Goal: Task Accomplishment & Management: Complete application form

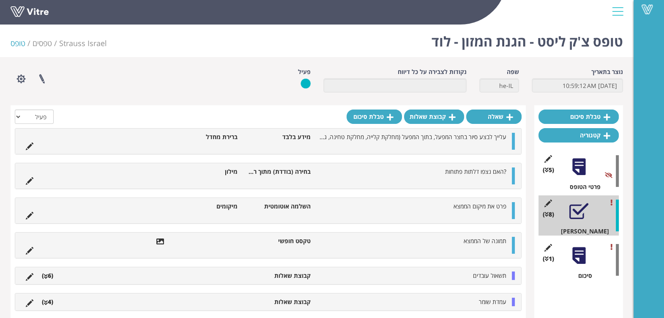
click at [221, 82] on div "פרוייקטים מקושרים הגדרת משתמשים שכפול טופס שכפול קטגוריה שפות נוספות" at bounding box center [134, 79] width 260 height 22
click at [547, 203] on icon at bounding box center [548, 203] width 11 height 8
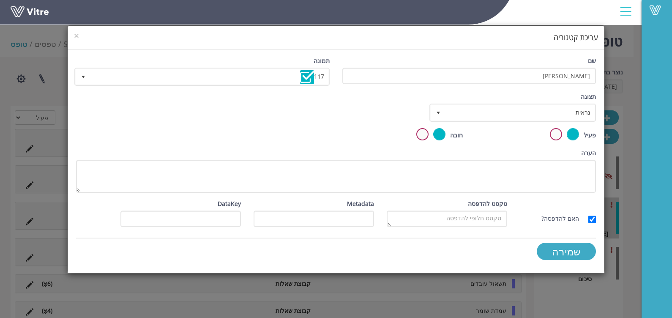
click at [423, 135] on label at bounding box center [422, 134] width 12 height 12
click at [0, 0] on input "radio" at bounding box center [0, 0] width 0 height 0
click at [554, 253] on input "שמירה" at bounding box center [566, 251] width 59 height 17
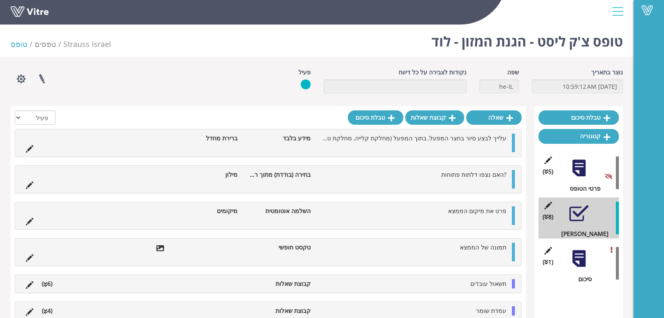
click at [580, 262] on div at bounding box center [578, 258] width 19 height 19
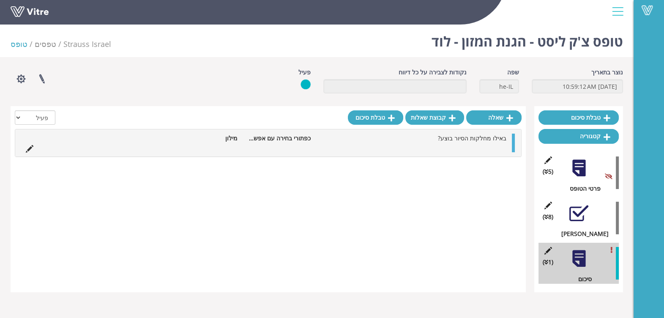
click at [579, 218] on div at bounding box center [578, 213] width 19 height 19
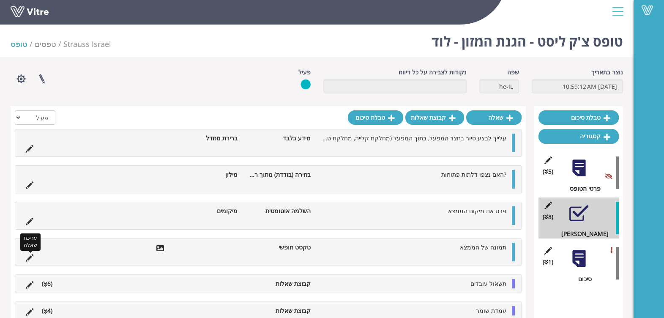
click at [30, 254] on icon at bounding box center [30, 258] width 8 height 8
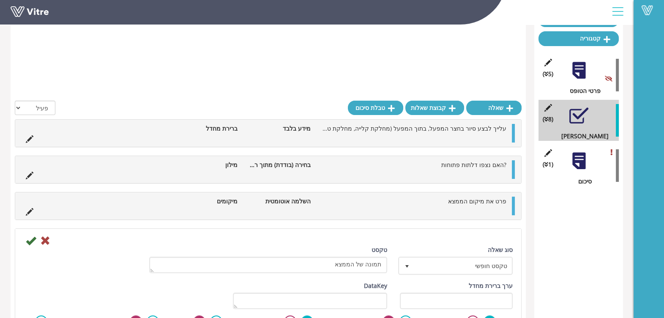
scroll to position [158, 0]
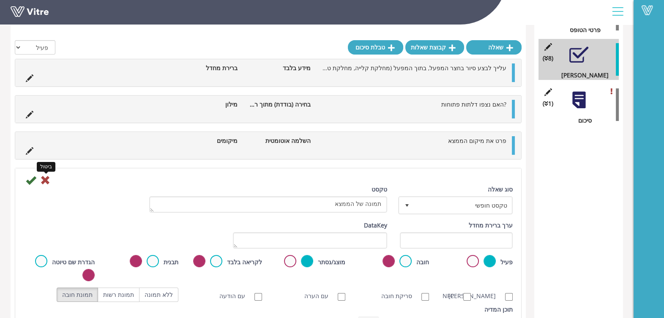
click at [44, 178] on icon at bounding box center [45, 180] width 10 height 10
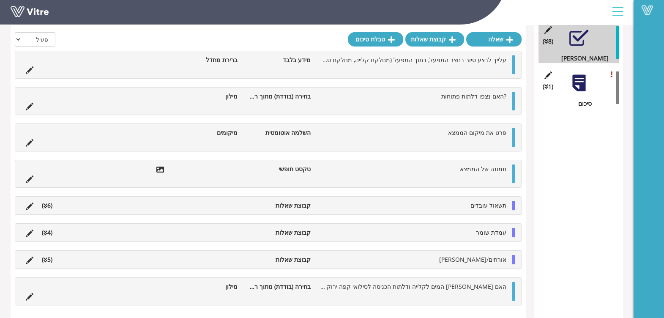
scroll to position [135, 0]
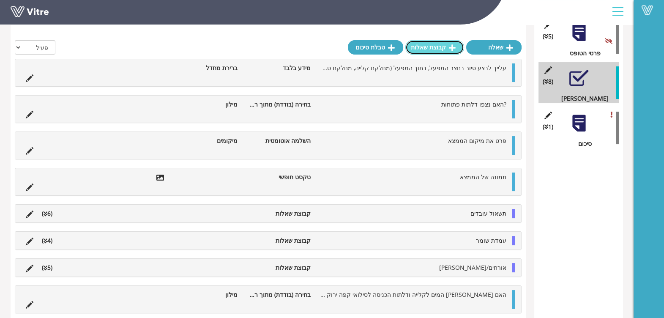
click at [453, 54] on link "קבוצת שאלות" at bounding box center [434, 47] width 59 height 14
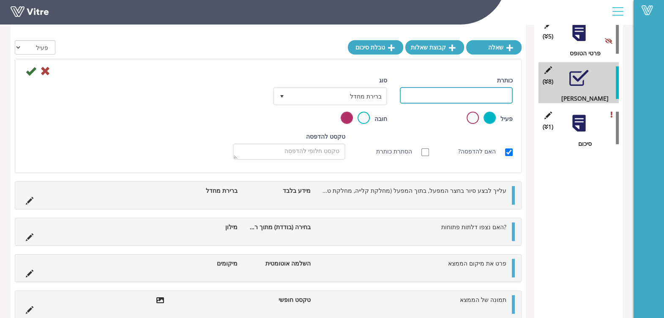
click at [455, 93] on input "כותרת" at bounding box center [456, 95] width 113 height 16
type input "c"
type input "בחר את המחלקה בה בוצע הסיור"
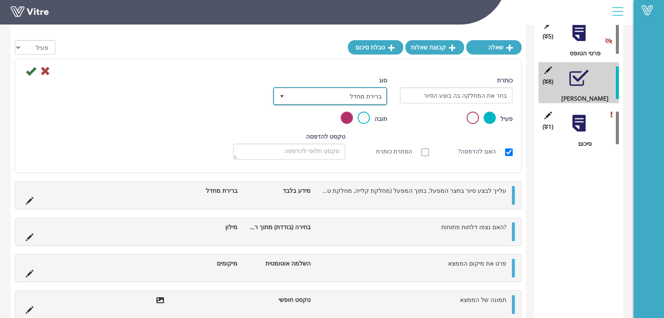
click at [349, 95] on span "ברירת מחדל" at bounding box center [338, 95] width 98 height 15
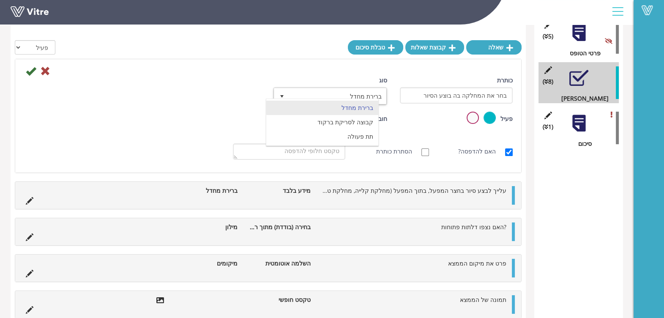
click at [306, 65] on div at bounding box center [268, 70] width 502 height 10
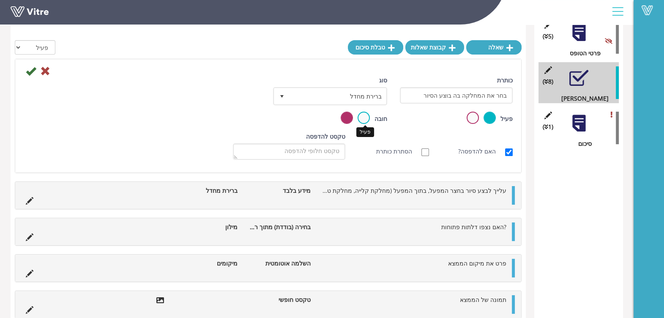
click at [364, 117] on label at bounding box center [363, 118] width 12 height 12
click at [0, 0] on input "radio" at bounding box center [0, 0] width 0 height 0
click at [30, 71] on icon at bounding box center [31, 71] width 10 height 10
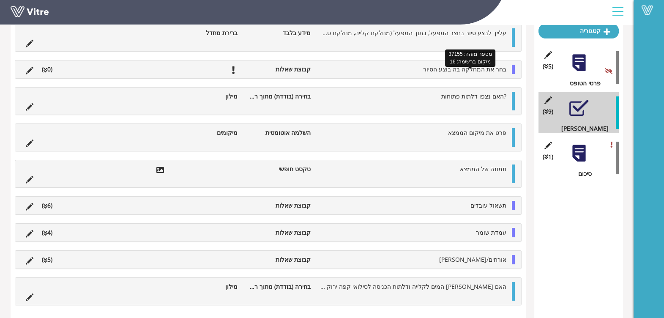
scroll to position [42, 0]
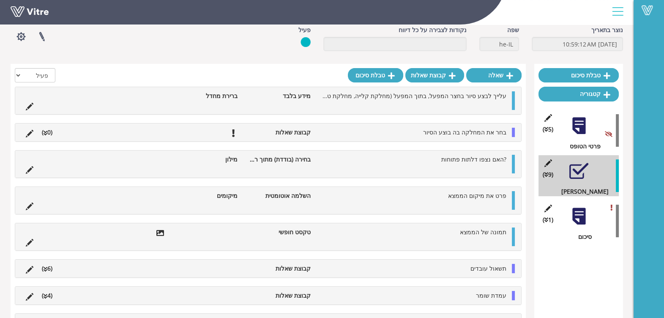
click at [578, 209] on div at bounding box center [578, 216] width 19 height 19
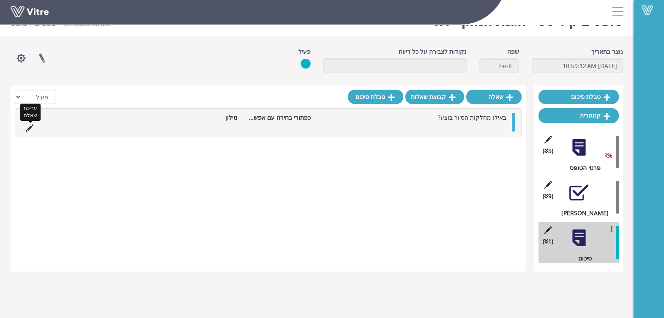
click at [27, 129] on icon at bounding box center [30, 128] width 8 height 8
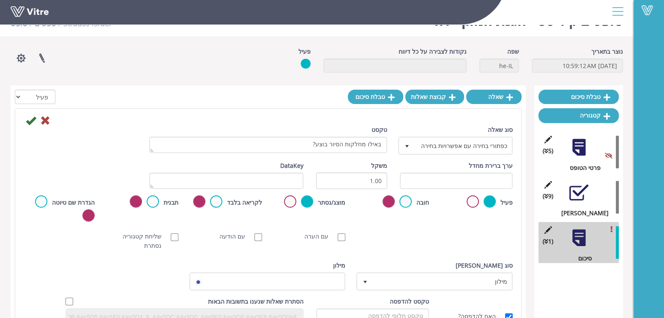
scroll to position [42, 0]
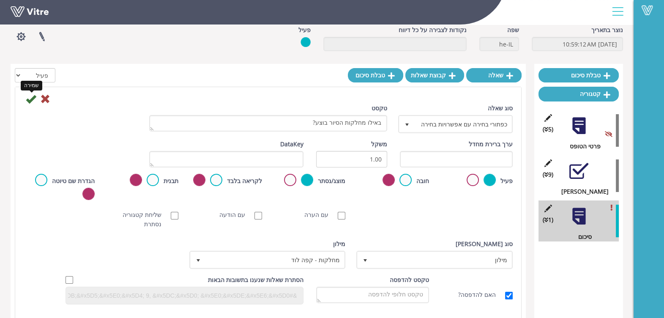
click at [31, 100] on icon at bounding box center [31, 99] width 10 height 10
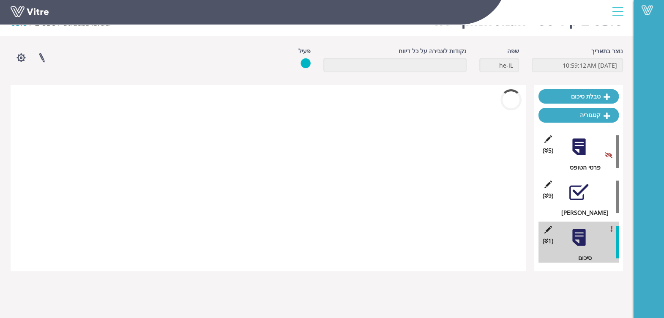
scroll to position [21, 0]
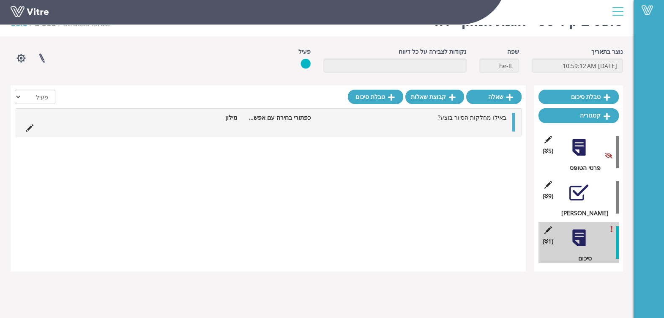
click at [583, 196] on div at bounding box center [578, 192] width 19 height 19
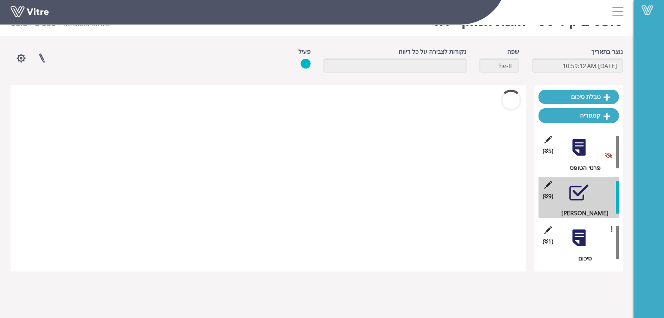
scroll to position [42, 0]
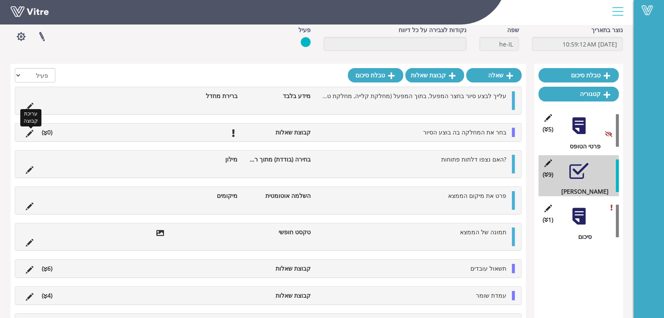
click at [29, 130] on icon at bounding box center [30, 134] width 8 height 8
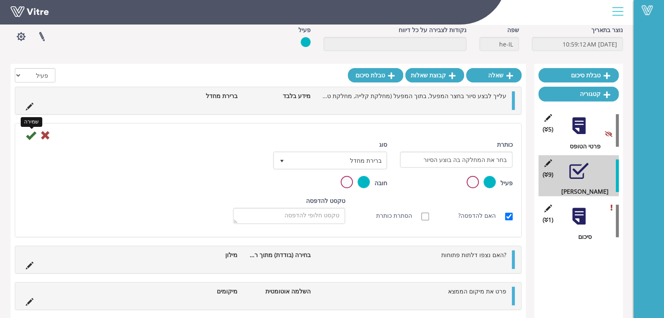
click at [31, 135] on icon at bounding box center [31, 135] width 10 height 10
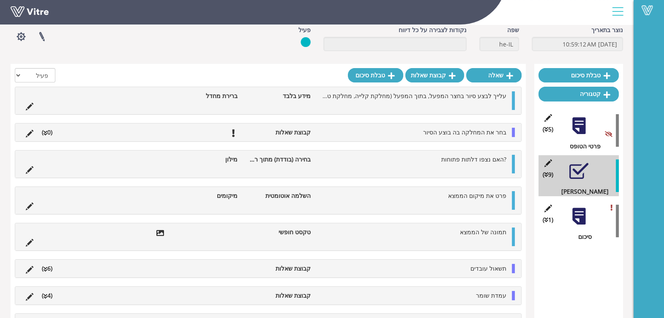
click at [49, 133] on li "(0 )" at bounding box center [47, 132] width 19 height 9
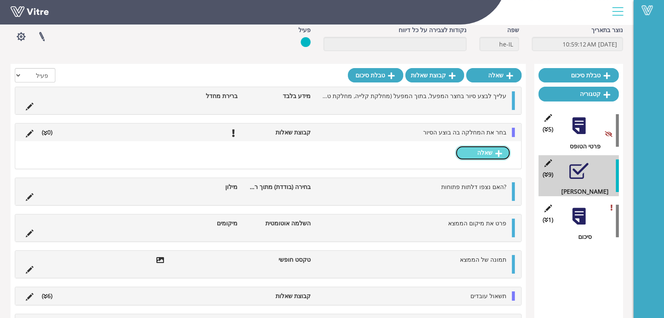
click at [494, 151] on link "שאלה" at bounding box center [482, 152] width 55 height 14
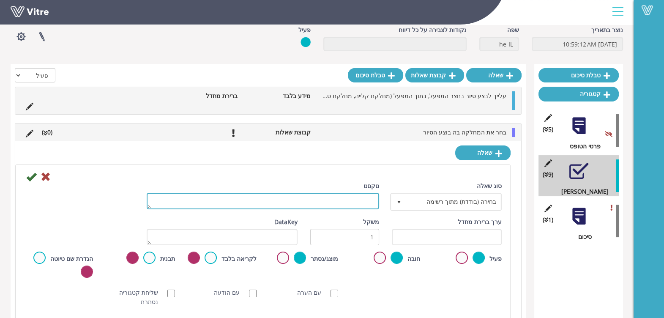
click at [328, 198] on textarea "טקסט" at bounding box center [263, 201] width 232 height 16
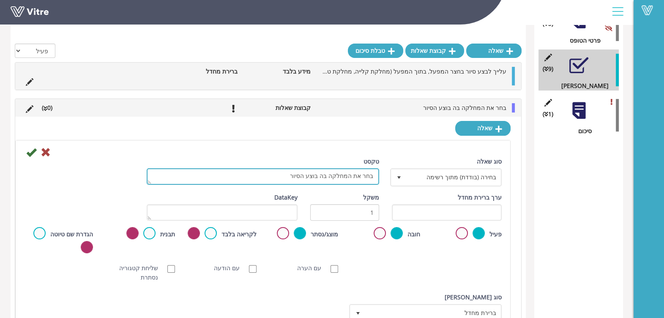
scroll to position [201, 0]
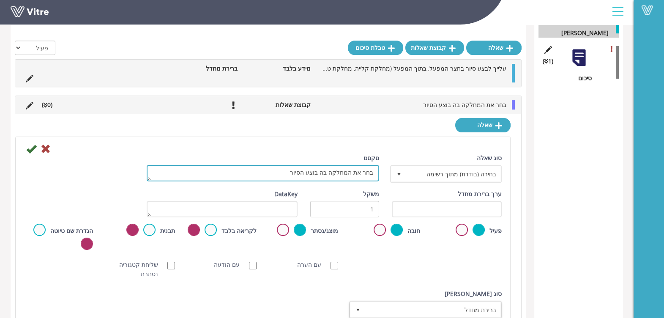
type textarea "בחר את המחלקה בה בוצע הסיור"
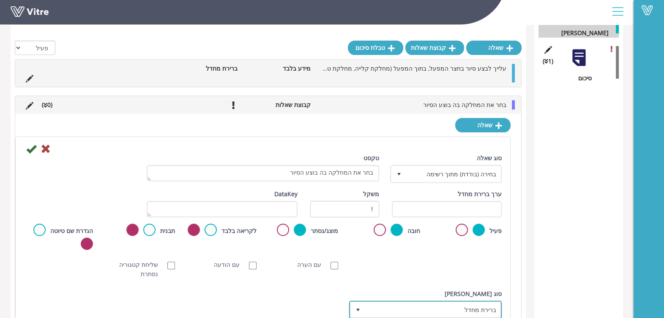
click at [418, 303] on span "ברירת מחדל" at bounding box center [433, 309] width 136 height 15
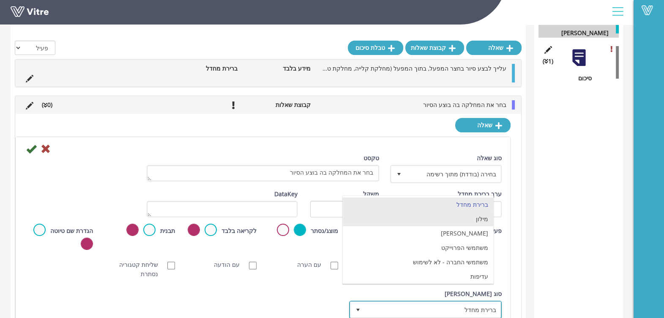
click at [482, 215] on li "מילון" at bounding box center [418, 219] width 150 height 14
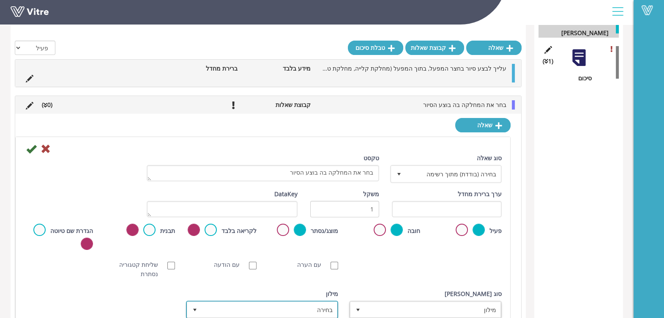
click at [276, 307] on span "בחירה" at bounding box center [270, 309] width 136 height 15
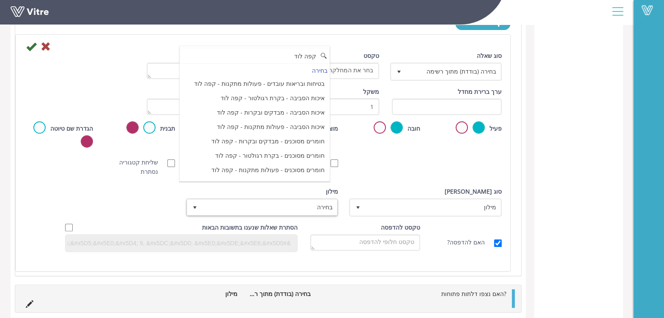
scroll to position [422, 0]
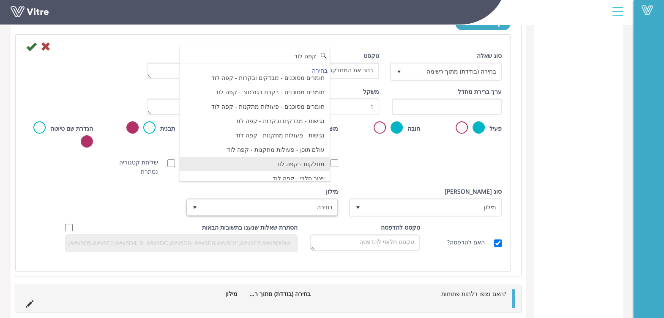
click at [322, 161] on li "מחלקות - קפה לוד" at bounding box center [255, 164] width 150 height 14
type input "קפה לוד"
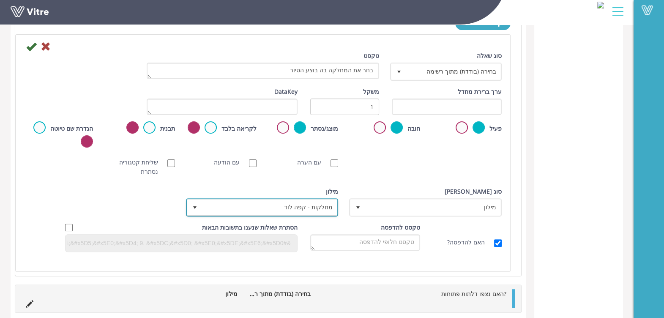
scroll to position [254, 0]
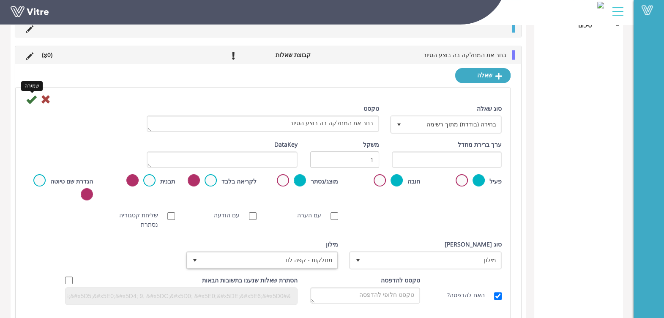
click at [28, 99] on icon at bounding box center [31, 99] width 10 height 10
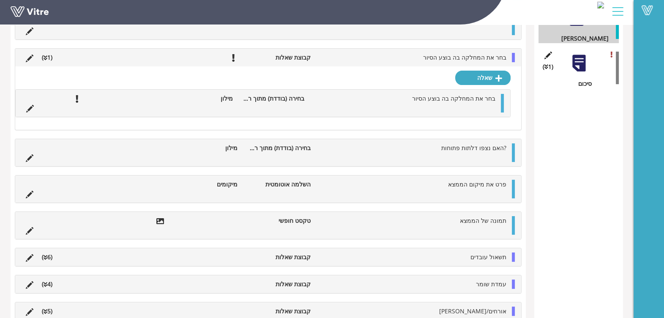
scroll to position [148, 0]
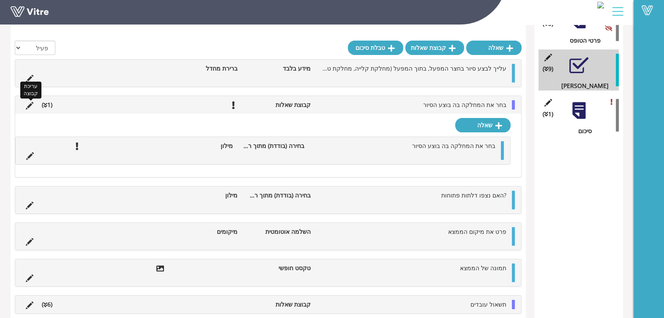
click at [30, 106] on icon at bounding box center [30, 106] width 8 height 8
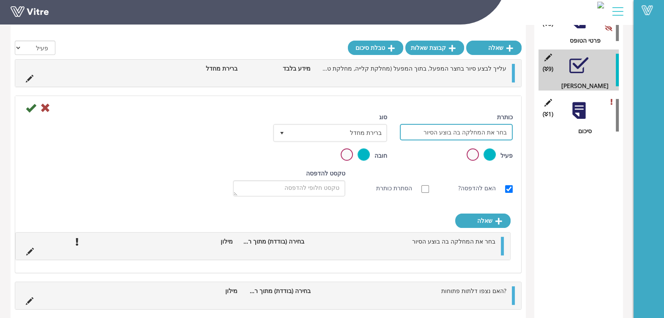
click at [417, 129] on input "בחר את המחלקה בה בוצע הסיור" at bounding box center [456, 132] width 113 height 16
type input "ממצאי הסיור"
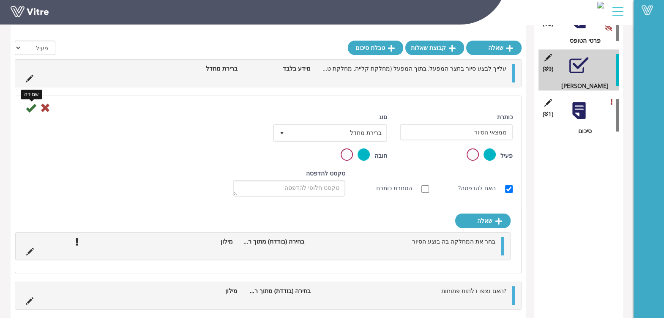
click at [32, 106] on icon at bounding box center [31, 108] width 10 height 10
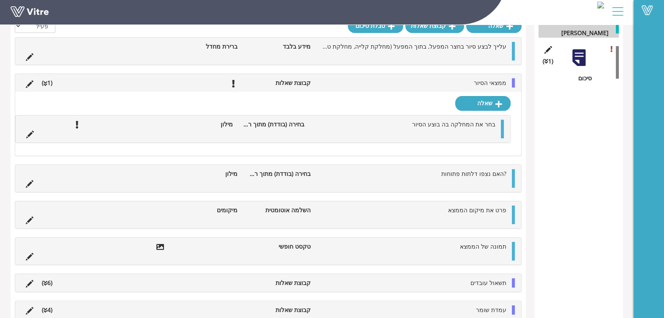
scroll to position [95, 0]
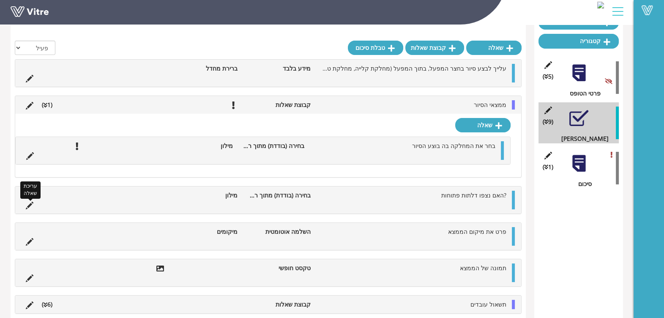
click at [33, 202] on icon at bounding box center [30, 206] width 8 height 8
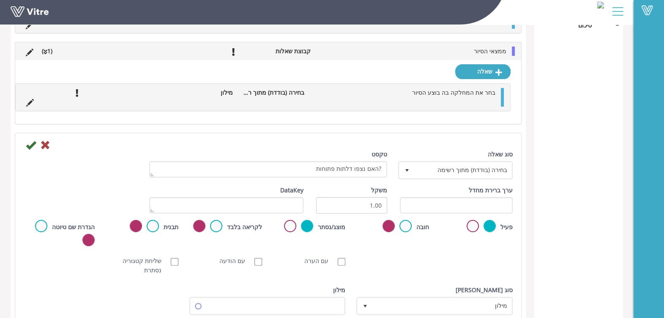
scroll to position [306, 0]
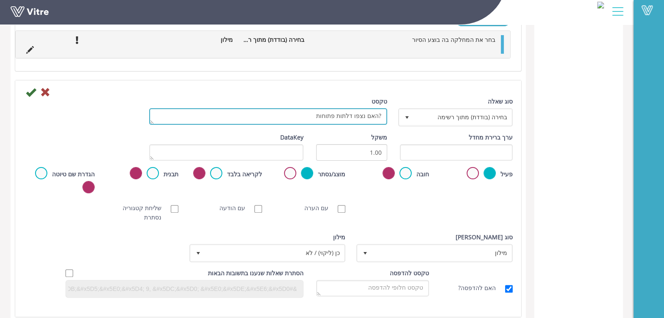
click at [374, 112] on textarea "?האם נצפו דלתות פתוחות" at bounding box center [268, 116] width 238 height 16
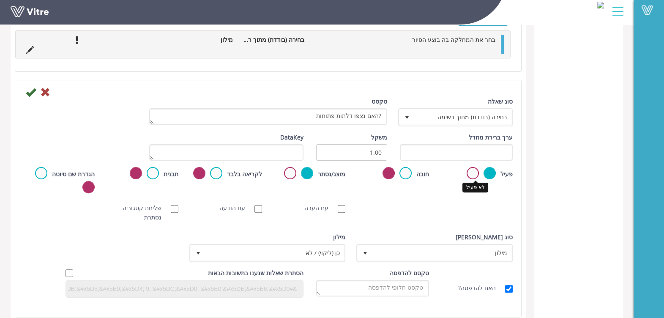
click at [470, 172] on label at bounding box center [472, 173] width 12 height 12
click at [0, 0] on input "radio" at bounding box center [0, 0] width 0 height 0
click at [27, 93] on icon at bounding box center [31, 92] width 10 height 10
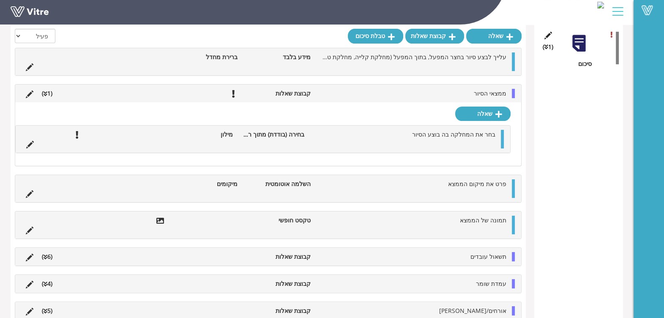
scroll to position [199, 0]
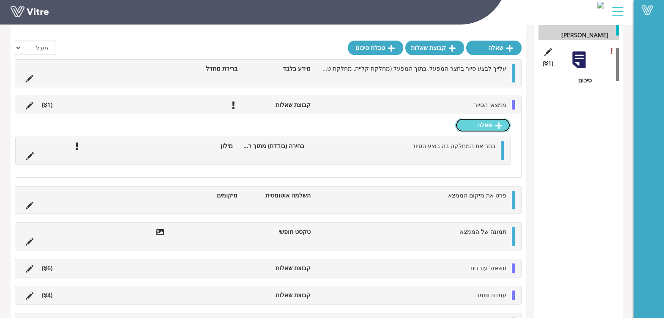
click at [505, 122] on link "שאלה" at bounding box center [482, 125] width 55 height 14
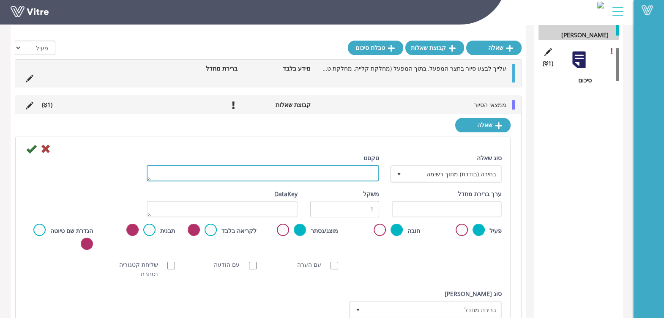
click at [337, 176] on textarea "טקסט" at bounding box center [263, 173] width 232 height 16
paste textarea "?האם נצפו דלתות פתוחות"
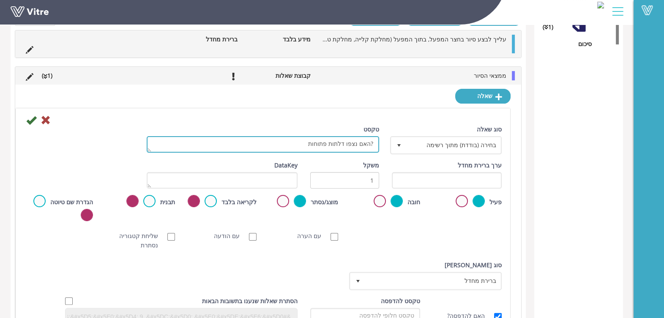
scroll to position [251, 0]
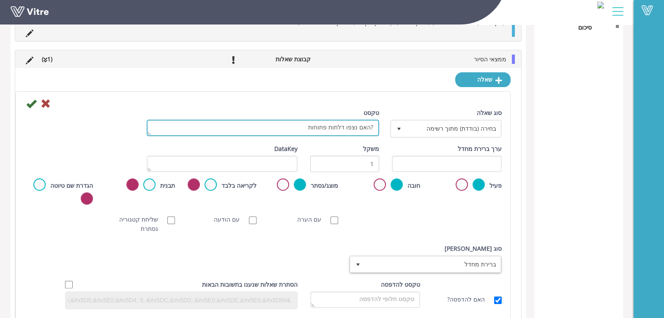
type textarea "?האם נצפו דלתות פתוחות"
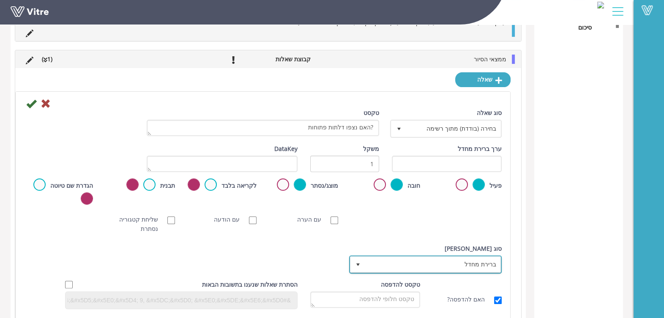
click at [395, 262] on span "ברירת מחדל" at bounding box center [433, 263] width 136 height 15
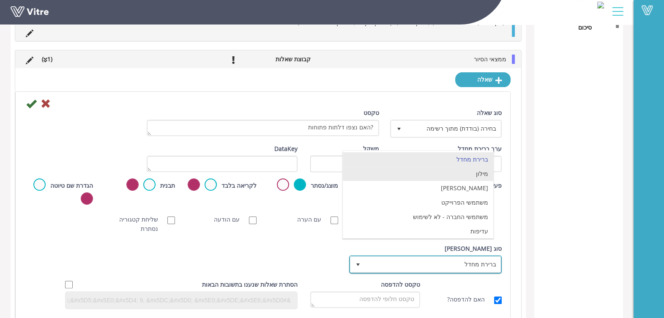
click at [461, 177] on li "מילון" at bounding box center [418, 173] width 150 height 14
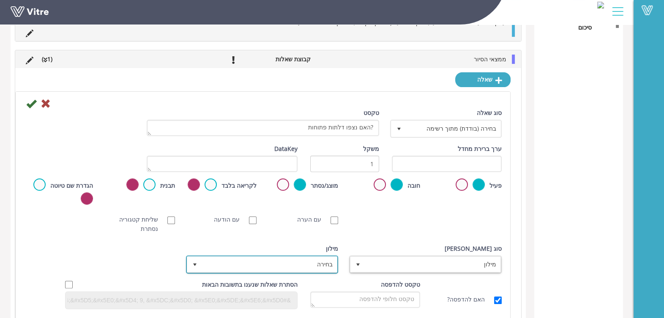
click at [306, 262] on span "בחירה" at bounding box center [270, 263] width 136 height 15
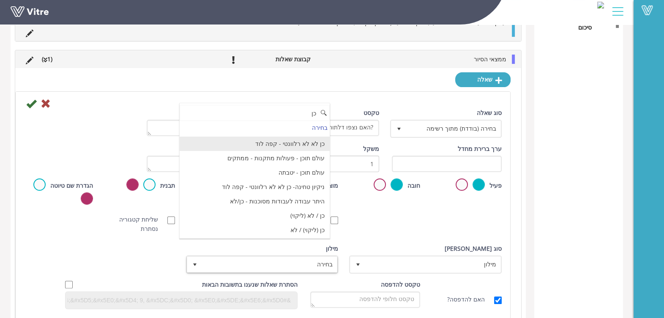
scroll to position [52, 0]
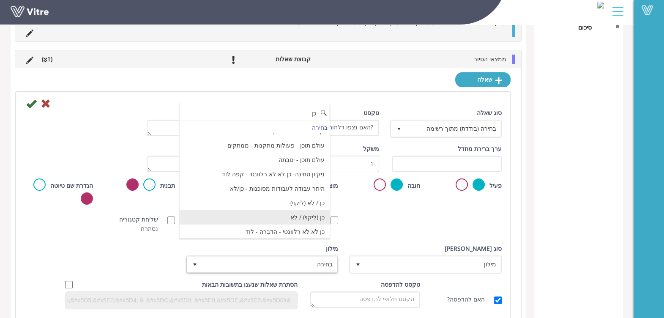
click at [310, 213] on li "כן (ליקוי) / לא" at bounding box center [255, 217] width 150 height 14
type input "כן"
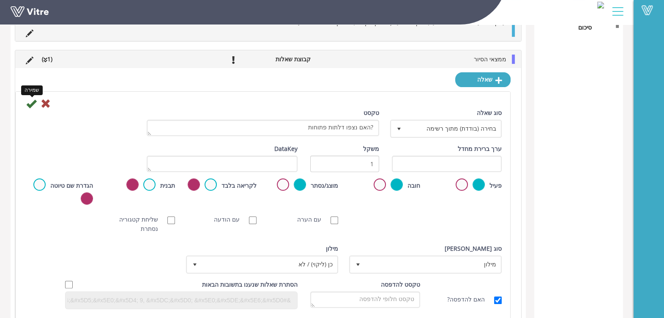
click at [30, 104] on icon at bounding box center [31, 103] width 10 height 10
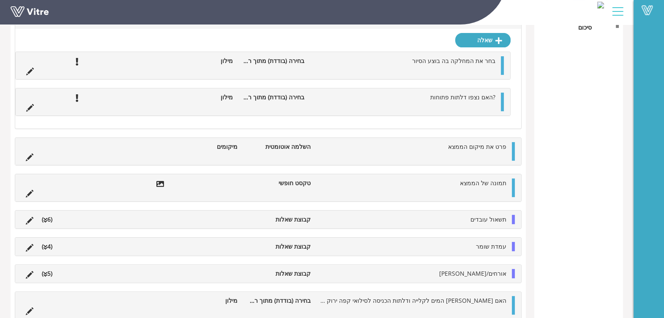
scroll to position [199, 0]
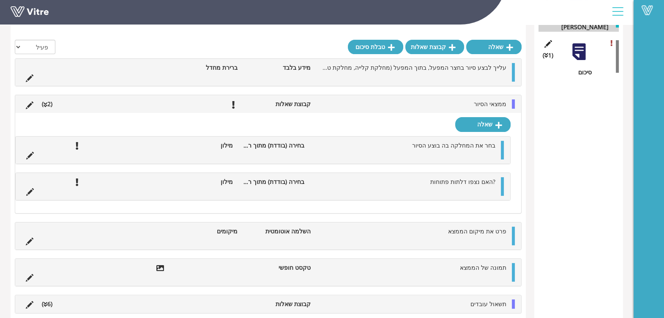
scroll to position [197, 0]
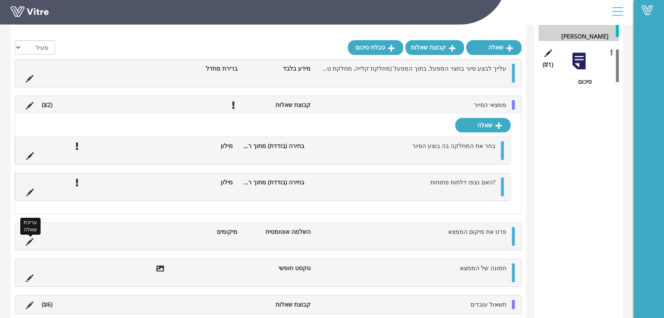
click at [30, 241] on icon at bounding box center [30, 242] width 8 height 8
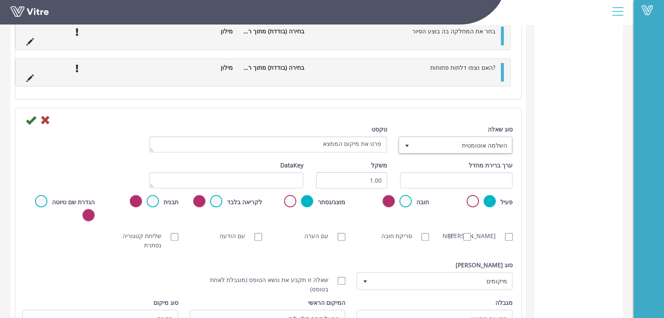
scroll to position [303, 0]
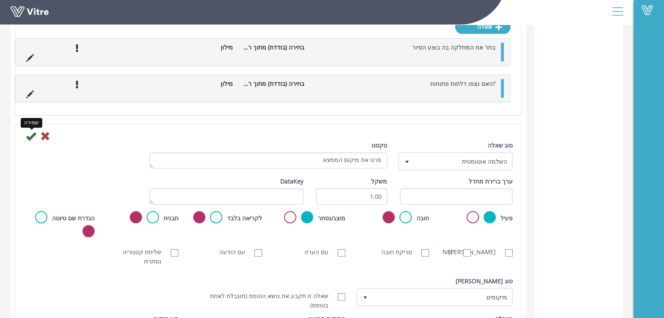
click at [28, 136] on icon at bounding box center [31, 136] width 10 height 10
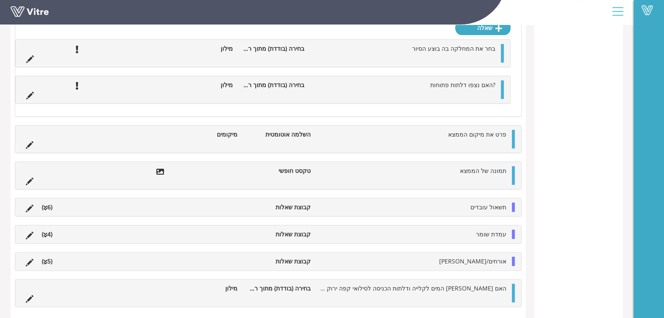
scroll to position [105, 0]
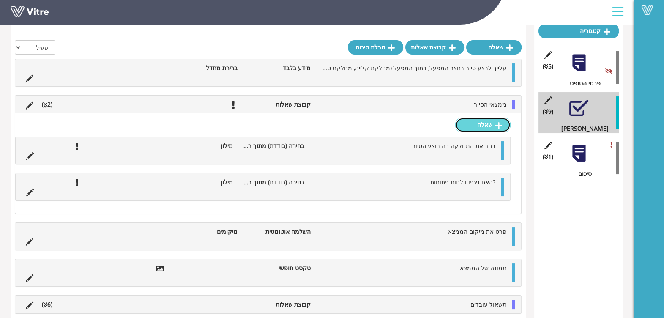
click at [477, 127] on link "שאלה" at bounding box center [482, 124] width 55 height 14
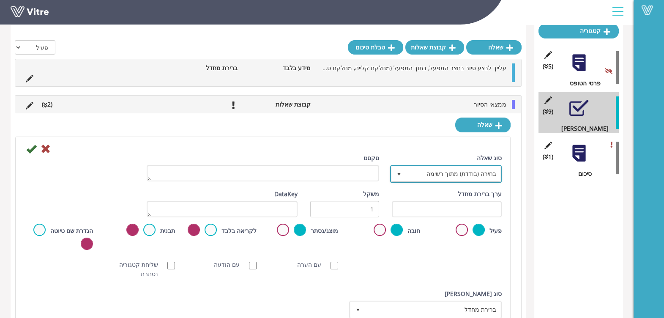
click at [394, 177] on span "select" at bounding box center [398, 173] width 15 height 15
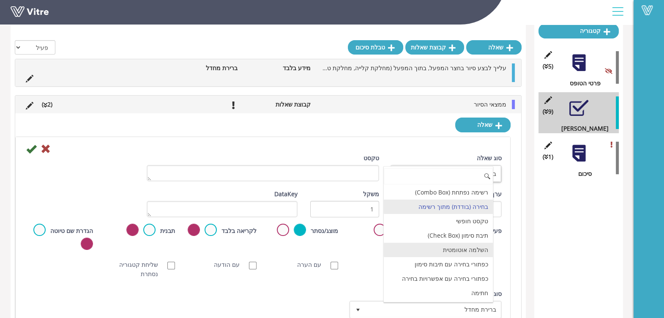
click at [484, 245] on li "השלמה אוטומטית" at bounding box center [438, 250] width 109 height 14
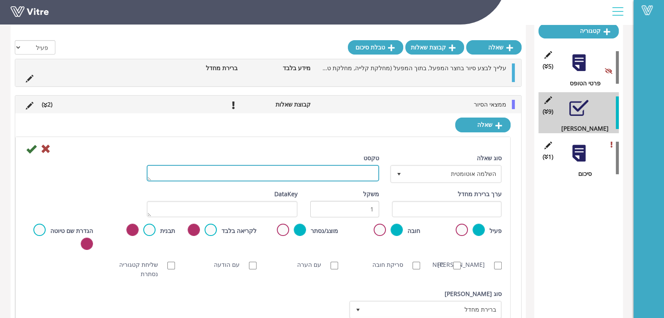
click at [340, 174] on textarea "טקסט" at bounding box center [263, 173] width 232 height 16
type textarea "פרט את מיקום הממצא"
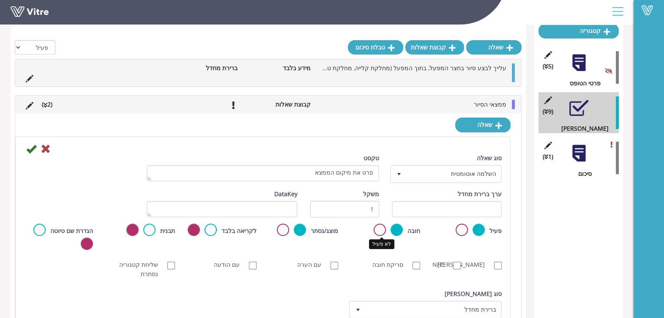
click at [377, 227] on label at bounding box center [380, 230] width 12 height 12
click at [0, 0] on input "radio" at bounding box center [0, 0] width 0 height 0
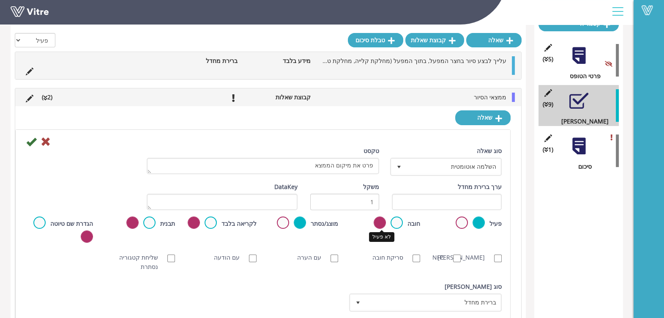
scroll to position [158, 0]
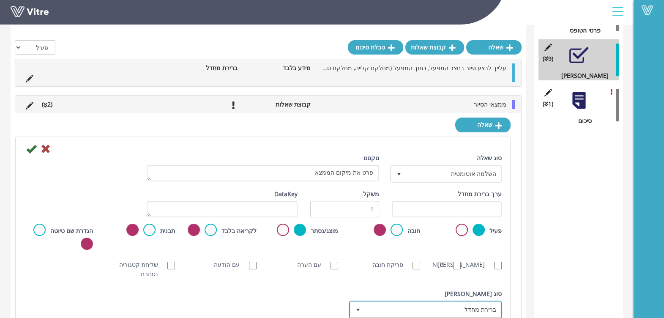
click at [413, 307] on span "ברירת מחדל" at bounding box center [433, 309] width 136 height 15
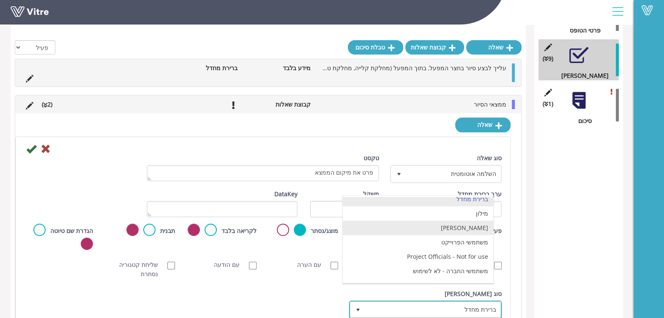
scroll to position [0, 0]
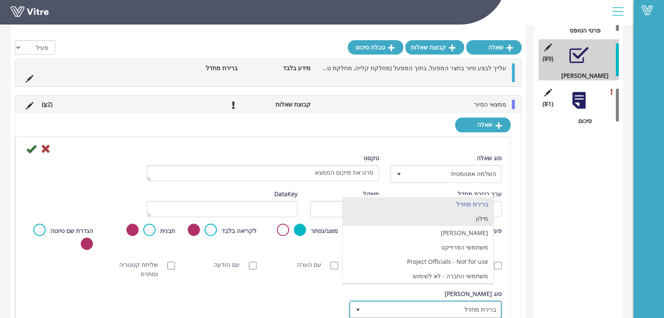
click at [434, 221] on li "מילון" at bounding box center [418, 218] width 150 height 14
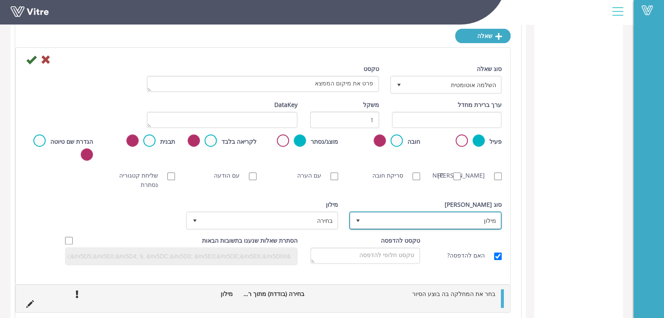
scroll to position [264, 0]
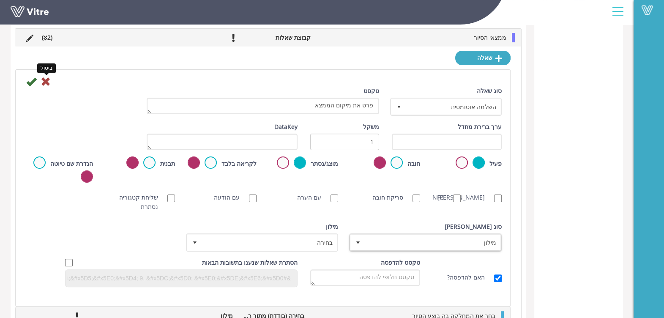
click at [47, 82] on icon at bounding box center [46, 81] width 10 height 10
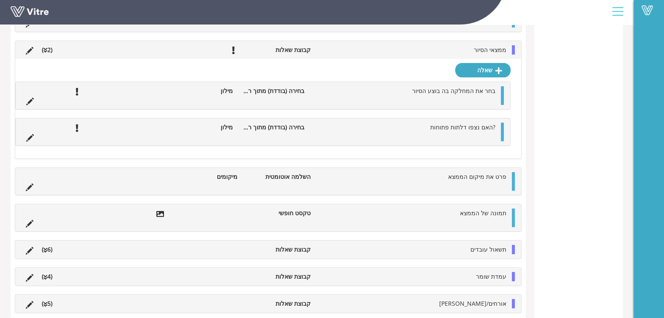
scroll to position [241, 0]
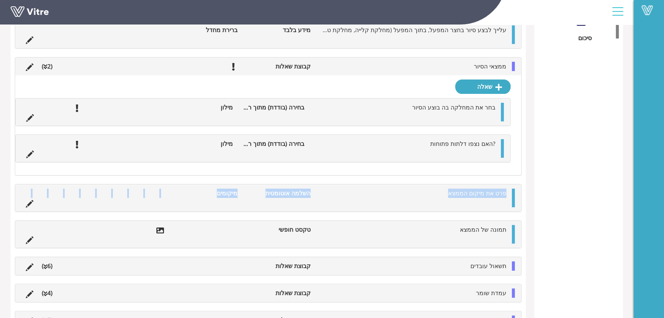
drag, startPoint x: 514, startPoint y: 204, endPoint x: 479, endPoint y: 158, distance: 58.1
click at [479, 158] on div "עלייך לבצע סיור בחצר המפעל, בתוך המפעל (מחלקת קלייה, מחלקת טחינה, גג+חדר מיכלי …" at bounding box center [268, 193] width 507 height 345
drag, startPoint x: 479, startPoint y: 158, endPoint x: 580, endPoint y: 185, distance: 105.1
click at [580, 185] on div "טבלת סיכום קטגוריה (5 ) פרטי הטופס (9 ) צ'ק ליסט (1 ) סיכום" at bounding box center [578, 121] width 89 height 513
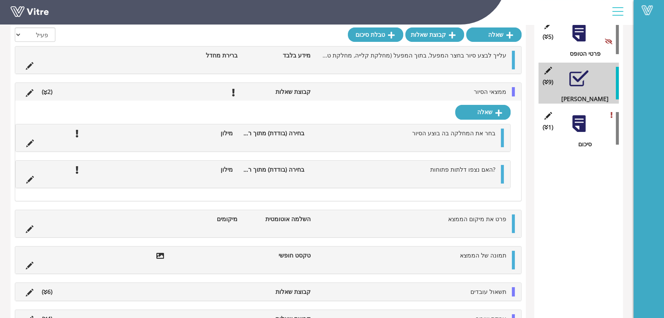
scroll to position [135, 0]
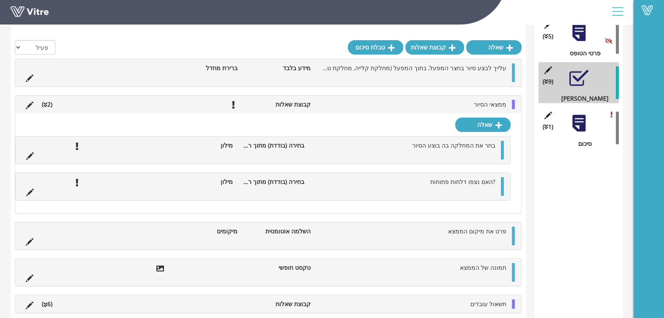
drag, startPoint x: 513, startPoint y: 235, endPoint x: 570, endPoint y: 254, distance: 60.0
click at [570, 254] on div "טבלת סיכום קטגוריה (5 ) פרטי הטופס (9 ) צ'ק ליסט (1 ) סיכום" at bounding box center [578, 193] width 89 height 445
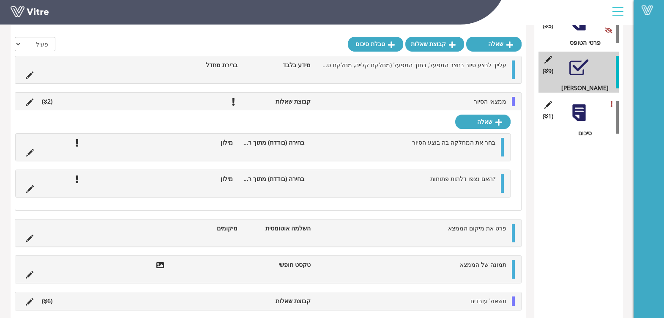
scroll to position [93, 0]
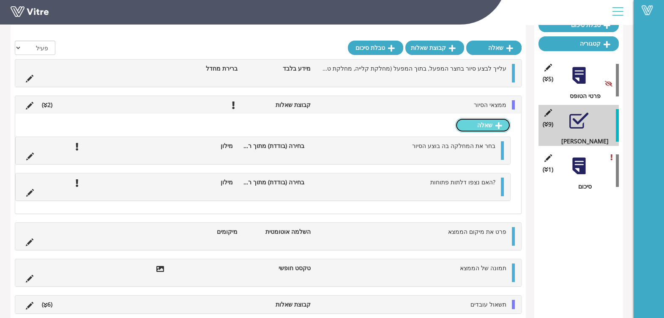
click at [479, 126] on link "שאלה" at bounding box center [482, 125] width 55 height 14
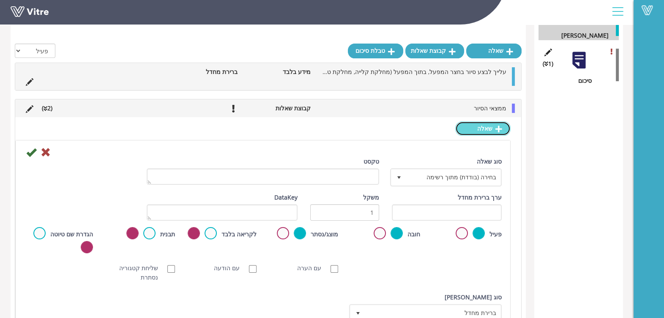
scroll to position [251, 0]
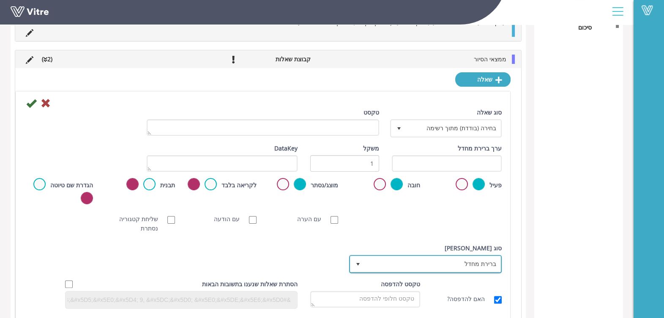
click at [428, 265] on span "ברירת מחדל" at bounding box center [433, 263] width 136 height 15
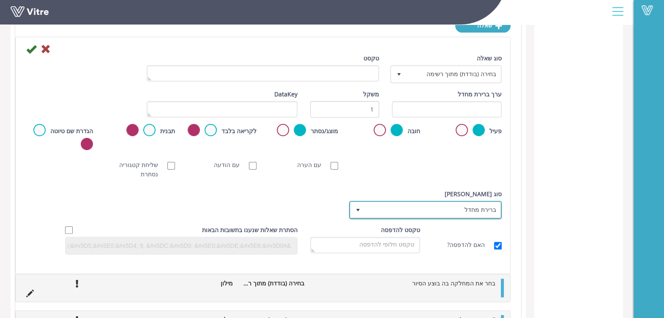
scroll to position [304, 0]
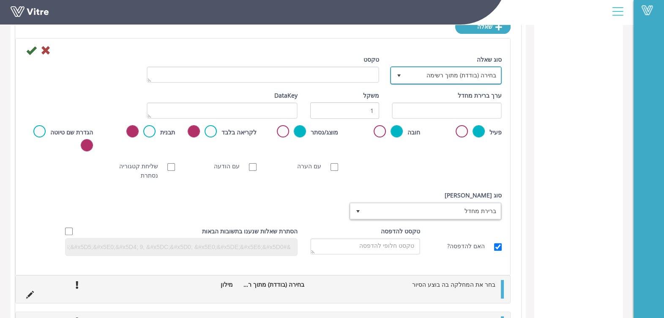
click at [427, 79] on span "בחירה (בודדת) מתוך רשימה" at bounding box center [453, 75] width 95 height 15
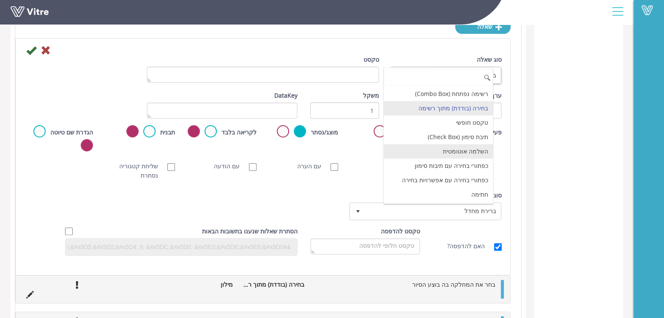
click at [445, 151] on li "השלמה אוטומטית" at bounding box center [438, 151] width 109 height 14
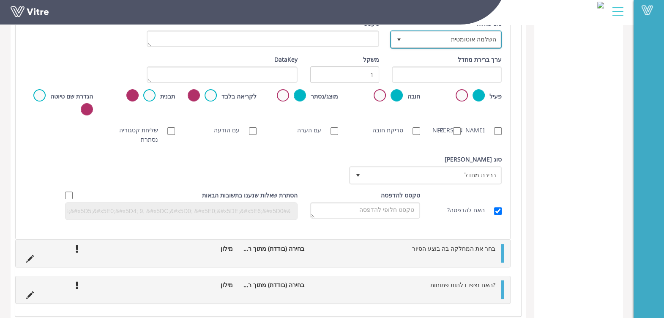
scroll to position [357, 0]
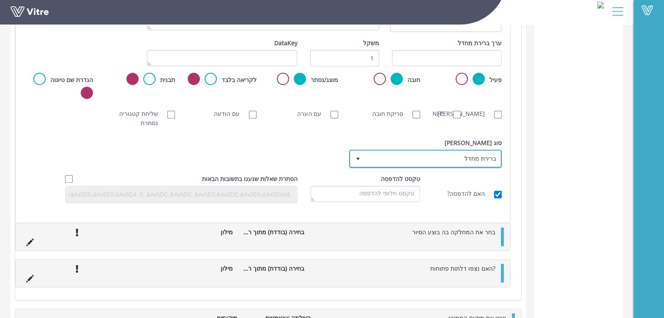
click at [419, 151] on span "ברירת מחדל" at bounding box center [433, 158] width 136 height 15
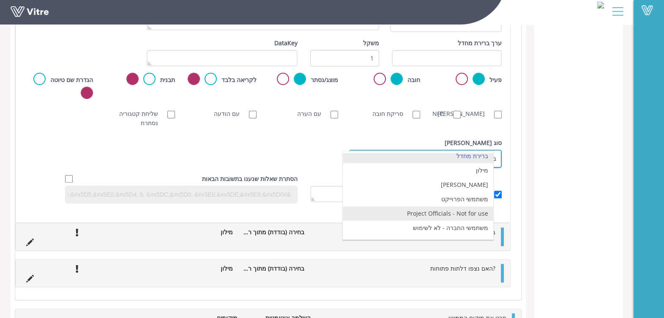
scroll to position [0, 0]
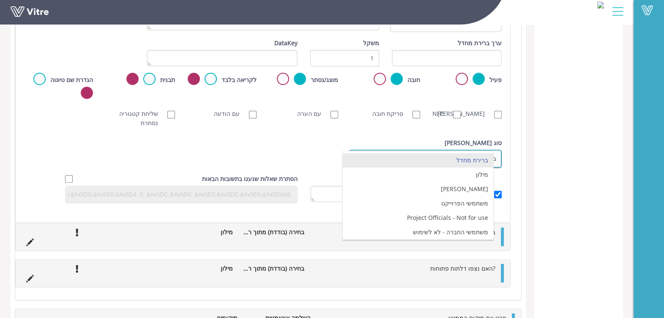
click at [416, 158] on li "ברירת מחדל" at bounding box center [418, 160] width 150 height 14
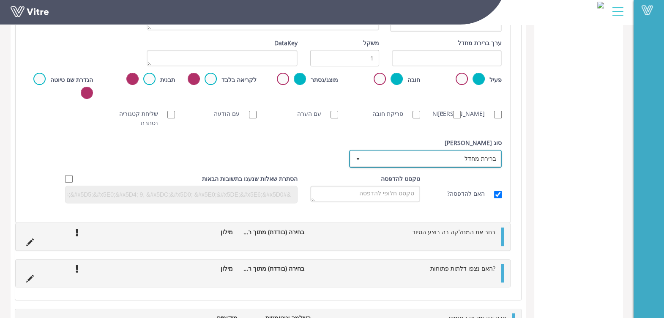
scroll to position [304, 0]
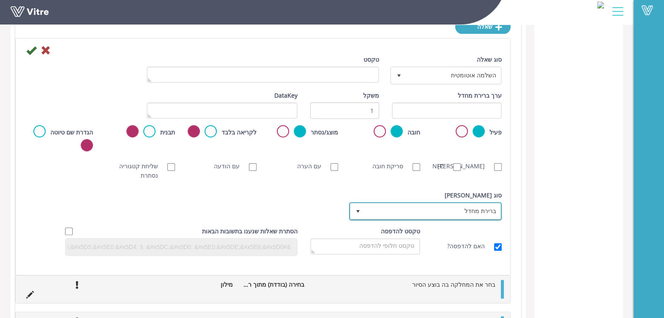
click at [373, 209] on span "ברירת מחדל" at bounding box center [433, 210] width 136 height 15
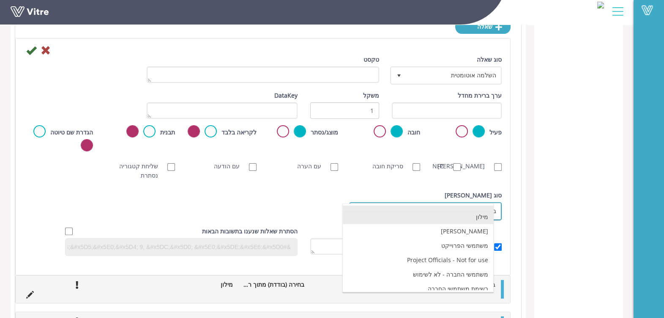
scroll to position [15, 0]
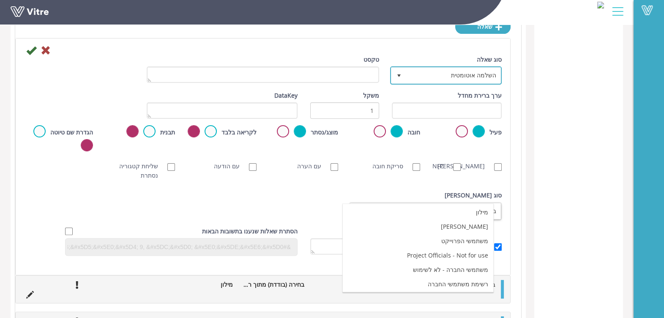
click at [414, 82] on span "השלמה אוטומטית 11" at bounding box center [446, 75] width 112 height 18
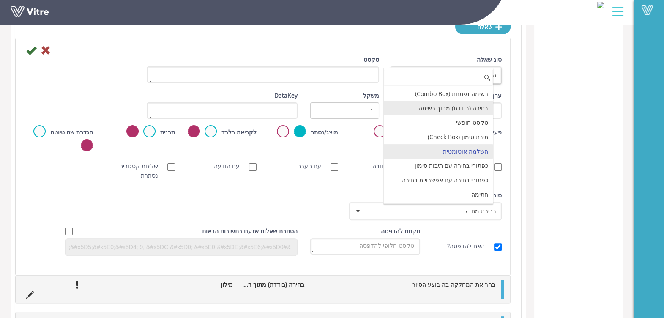
click at [423, 101] on li "בחירה (בודדת) מתוך רשימה" at bounding box center [438, 108] width 109 height 14
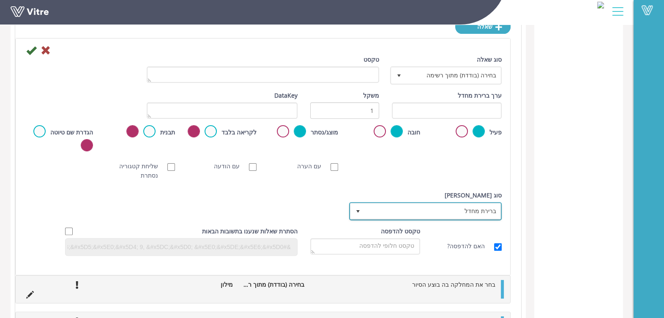
click at [439, 207] on span "ברירת מחדל" at bounding box center [433, 210] width 136 height 15
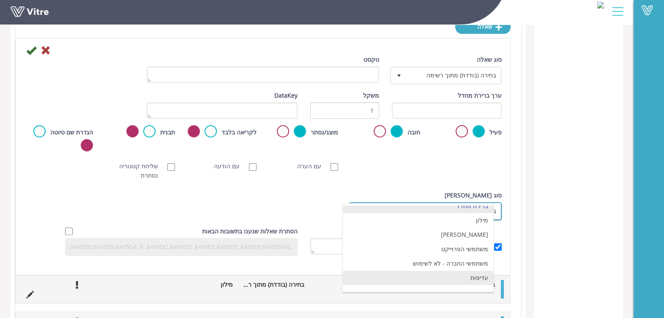
scroll to position [0, 0]
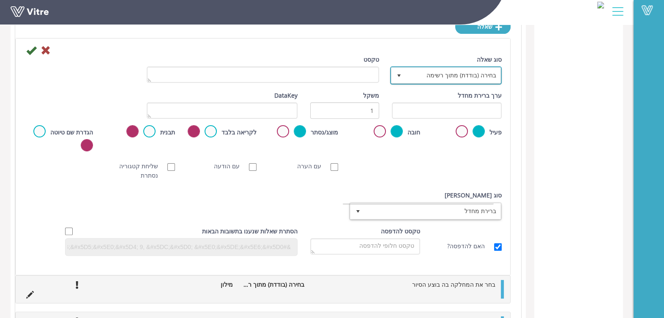
click at [436, 79] on span "בחירה (בודדת) מתוך רשימה" at bounding box center [453, 75] width 95 height 15
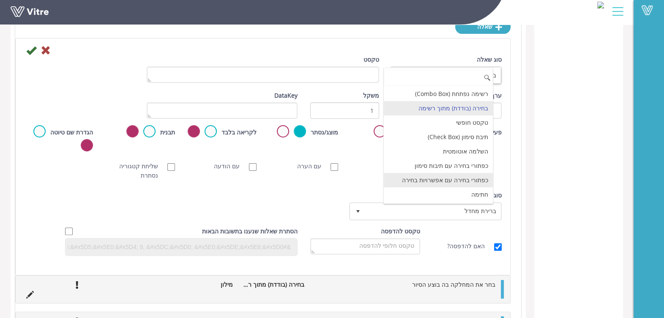
click at [455, 182] on li "כפתורי בחירה עם אפשרויות בחירה" at bounding box center [438, 180] width 109 height 14
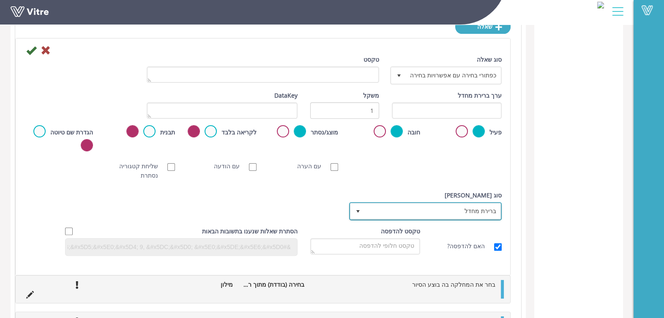
click at [452, 216] on span "ברירת מחדל" at bounding box center [433, 210] width 136 height 15
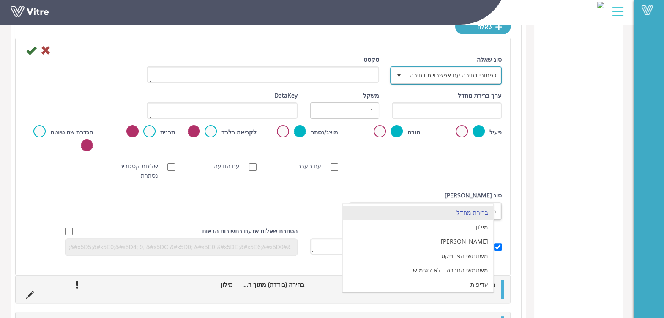
click at [444, 76] on span "כפתורי בחירה עם אפשרויות בחירה" at bounding box center [453, 75] width 95 height 15
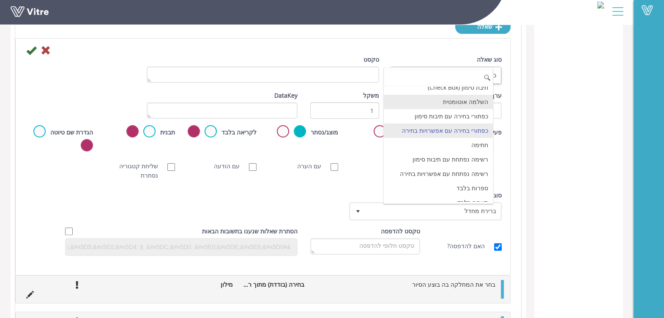
scroll to position [105, 0]
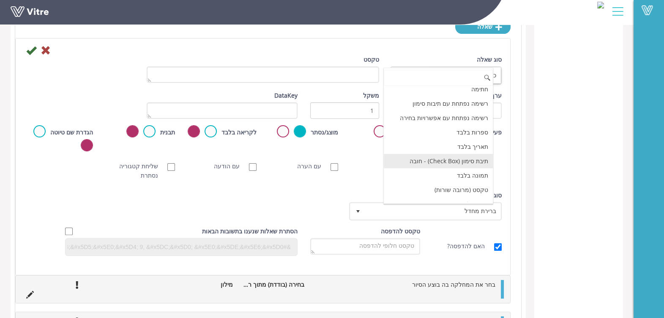
click at [438, 157] on li "תיבת סימון (Check Box) - חובה" at bounding box center [438, 161] width 109 height 14
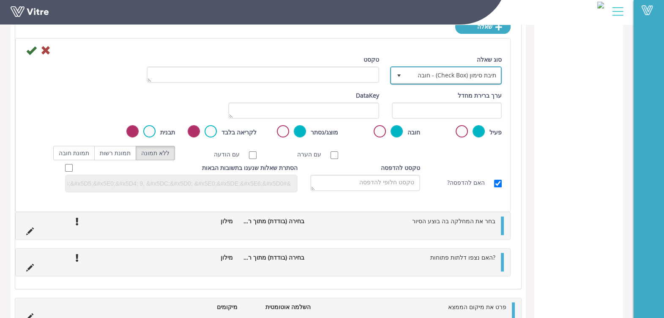
click at [417, 78] on span "תיבת סימון (Check Box) - חובה" at bounding box center [453, 75] width 95 height 15
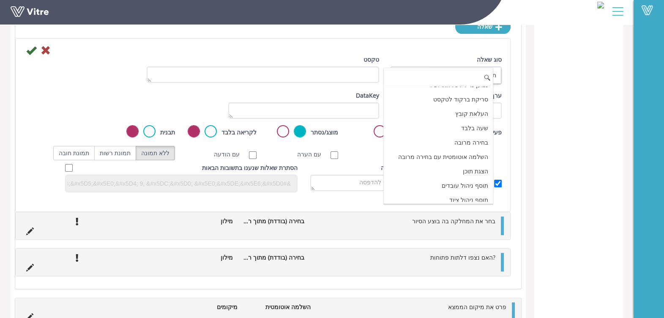
scroll to position [240, 0]
click at [436, 152] on li "השלמה אוטומטית עם בחירה מרובה" at bounding box center [438, 155] width 109 height 14
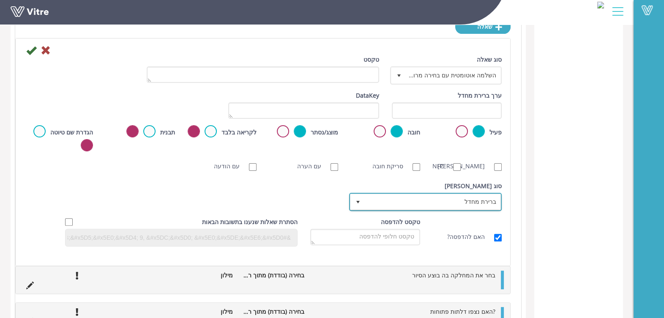
click at [447, 207] on span "ברירת מחדל" at bounding box center [433, 201] width 136 height 15
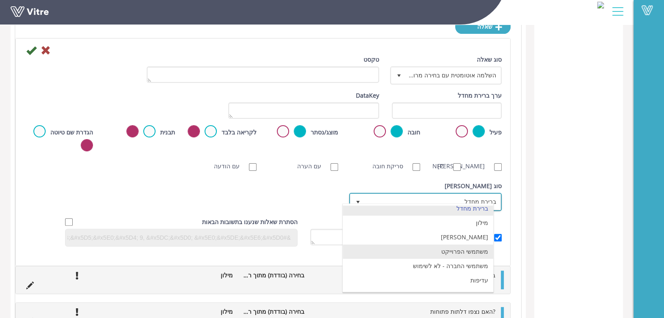
scroll to position [0, 0]
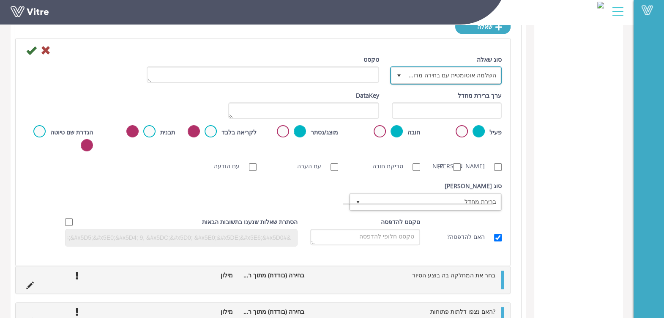
click at [440, 73] on span "השלמה אוטומטית עם בחירה מרובה" at bounding box center [453, 75] width 95 height 15
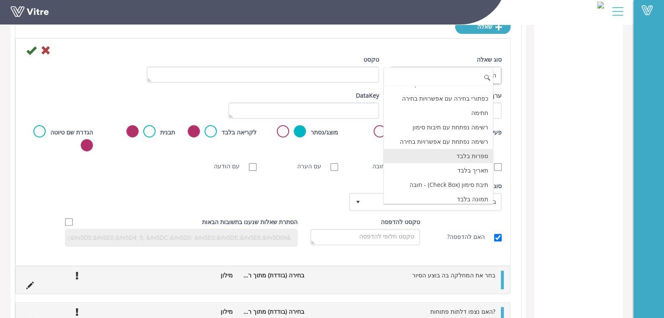
scroll to position [29, 0]
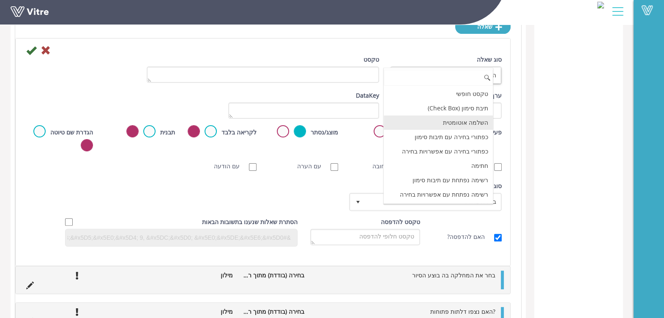
click at [457, 120] on li "השלמה אוטומטית" at bounding box center [438, 122] width 109 height 14
type input "1"
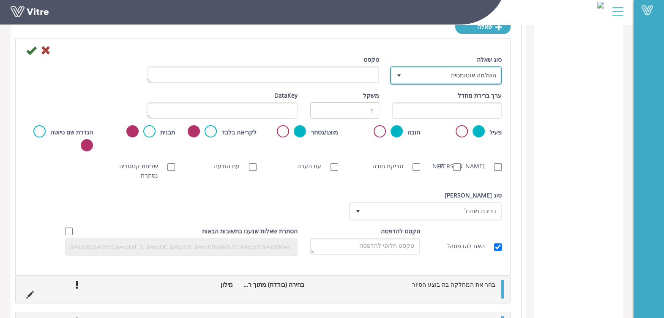
scroll to position [357, 0]
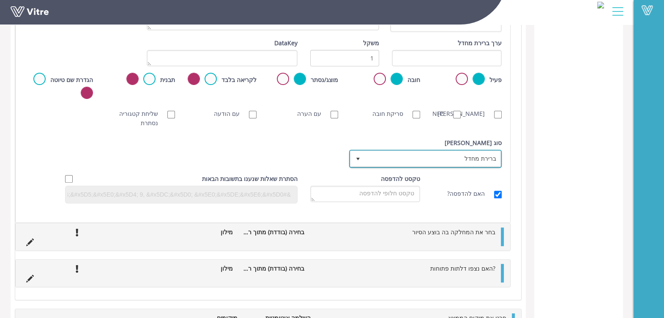
click at [435, 158] on span "ברירת מחדל" at bounding box center [433, 158] width 136 height 15
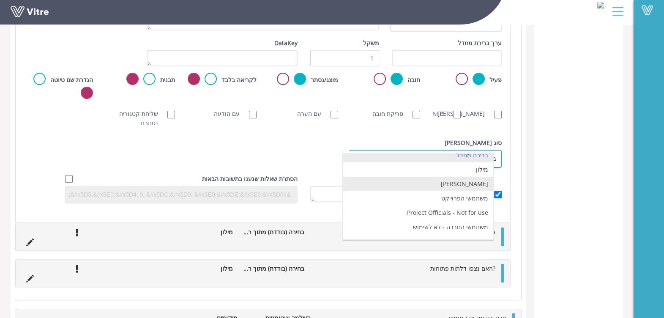
scroll to position [0, 0]
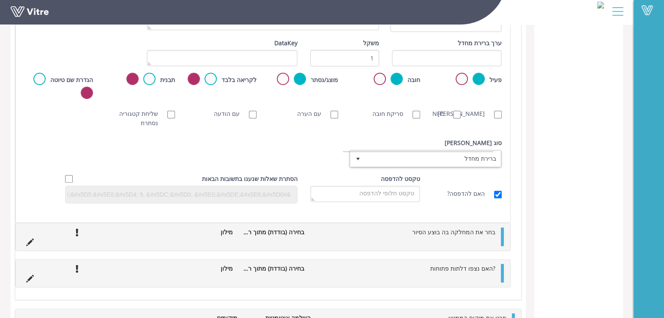
click at [587, 151] on div "טבלת סיכום קטגוריה (5 ) פרטי הטופס (9 ) צ'ק ליסט (1 ) סיכום" at bounding box center [578, 125] width 89 height 753
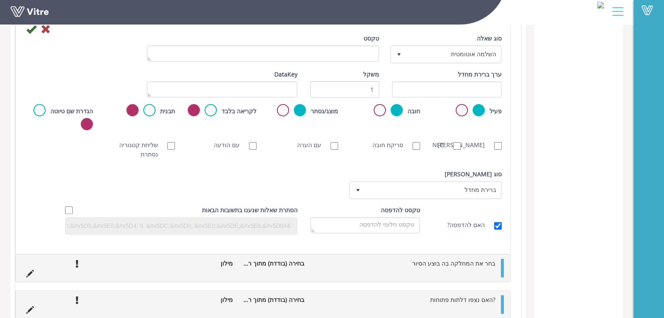
scroll to position [304, 0]
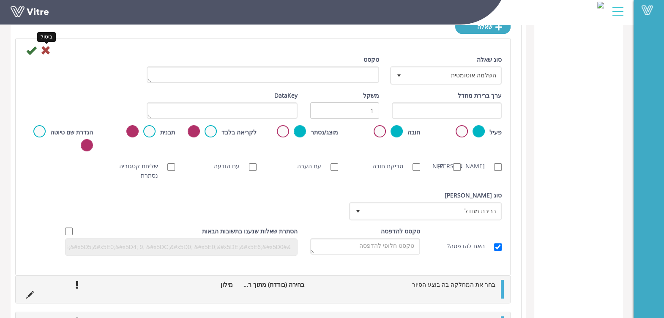
click at [44, 49] on icon at bounding box center [46, 50] width 10 height 10
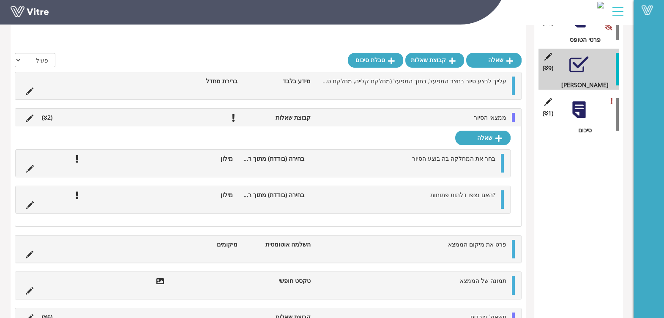
scroll to position [144, 0]
